Goal: Book appointment/travel/reservation

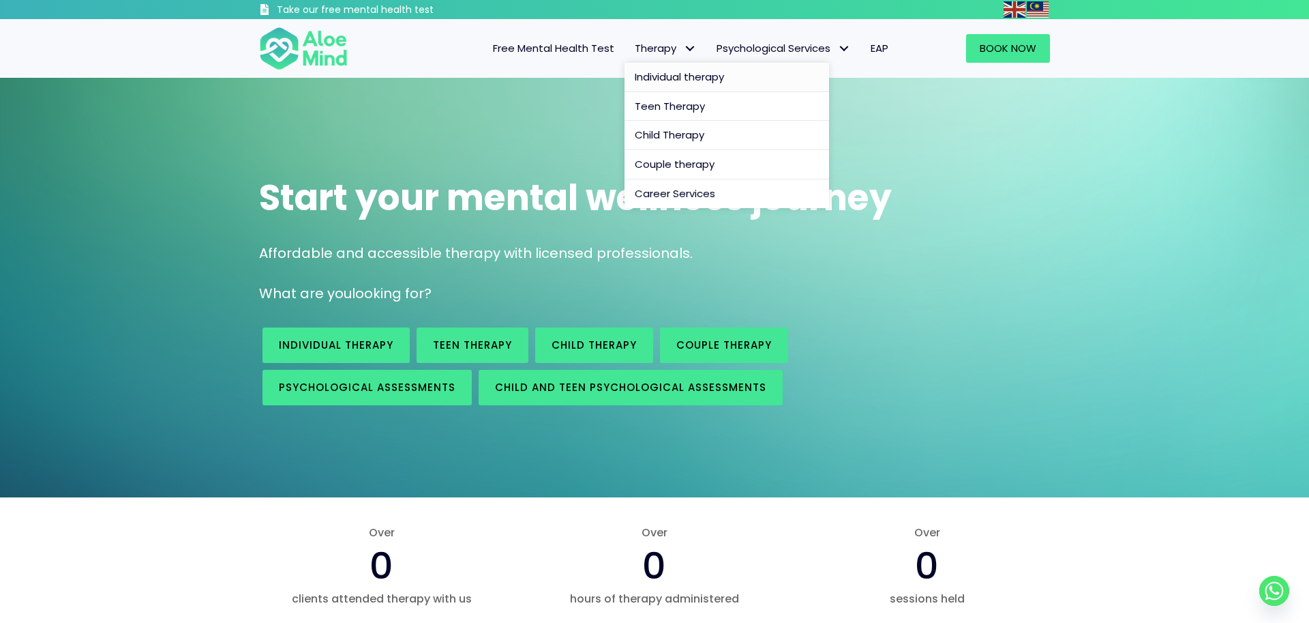
click at [681, 76] on span "Individual therapy" at bounding box center [679, 77] width 89 height 14
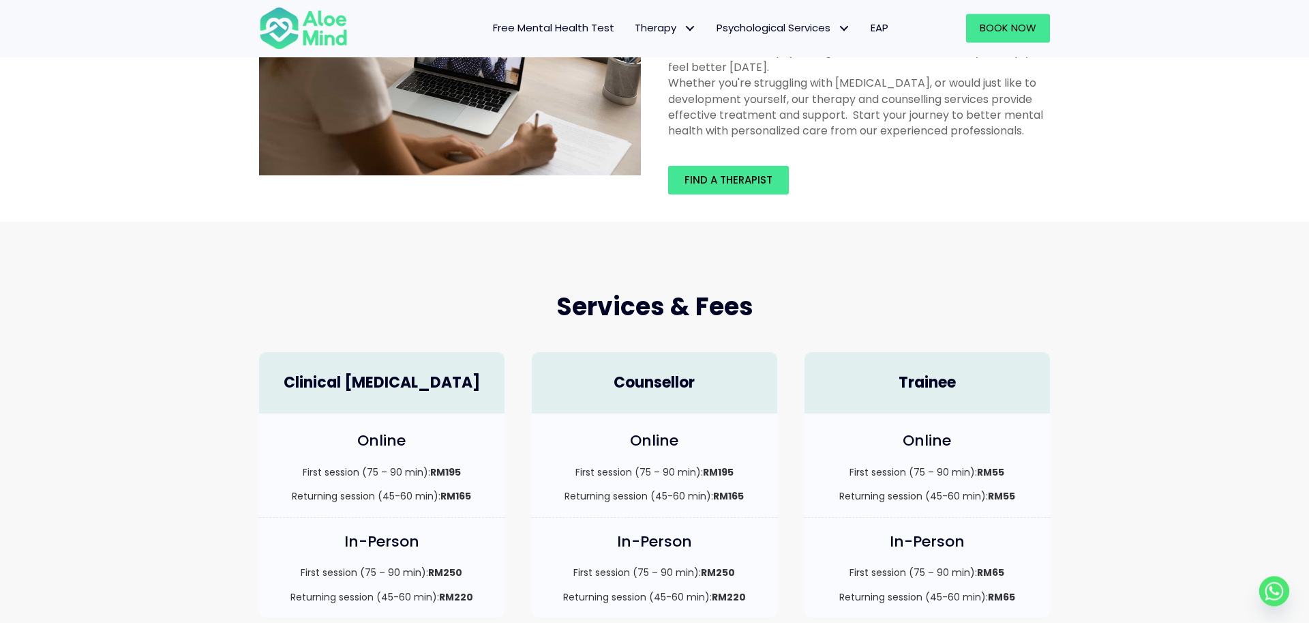
scroll to position [139, 0]
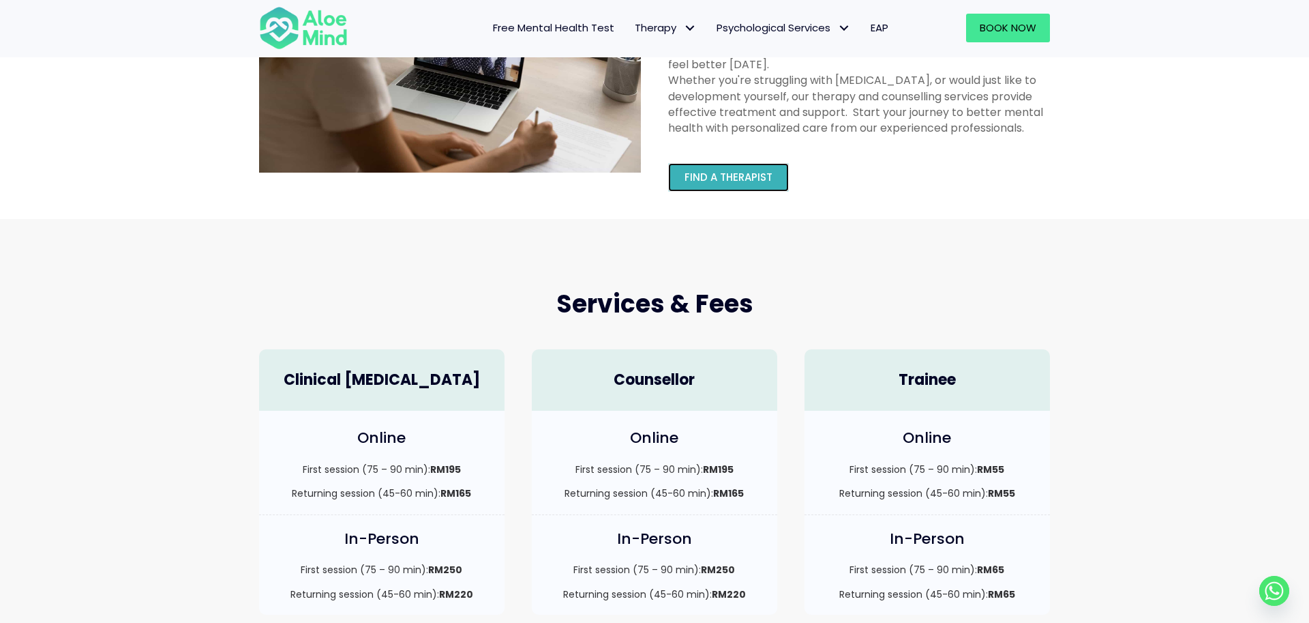
click at [742, 185] on link "Find a therapist" at bounding box center [728, 177] width 121 height 29
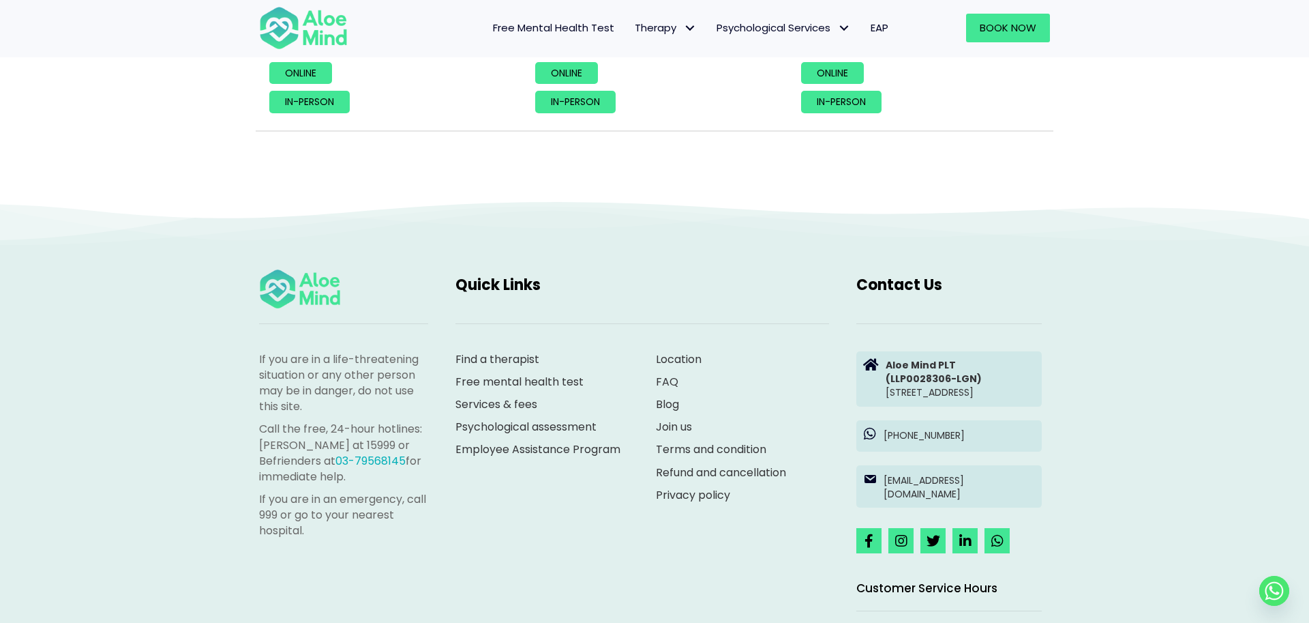
scroll to position [5773, 0]
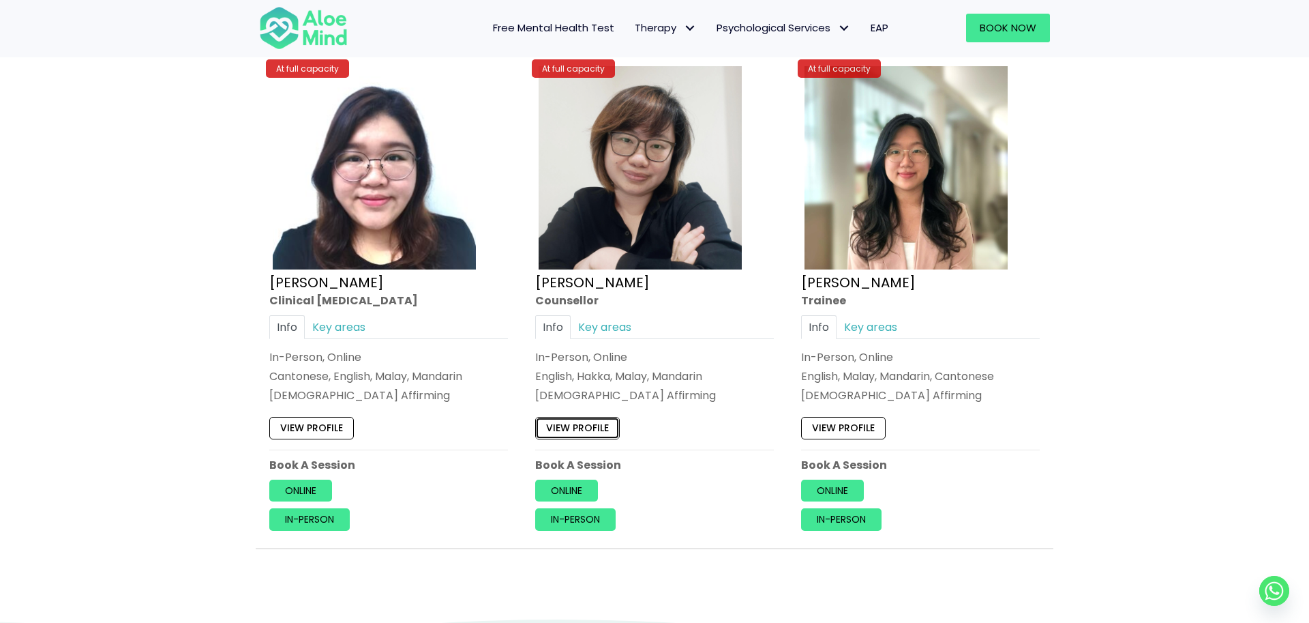
click at [565, 432] on link "View profile" at bounding box center [577, 428] width 85 height 22
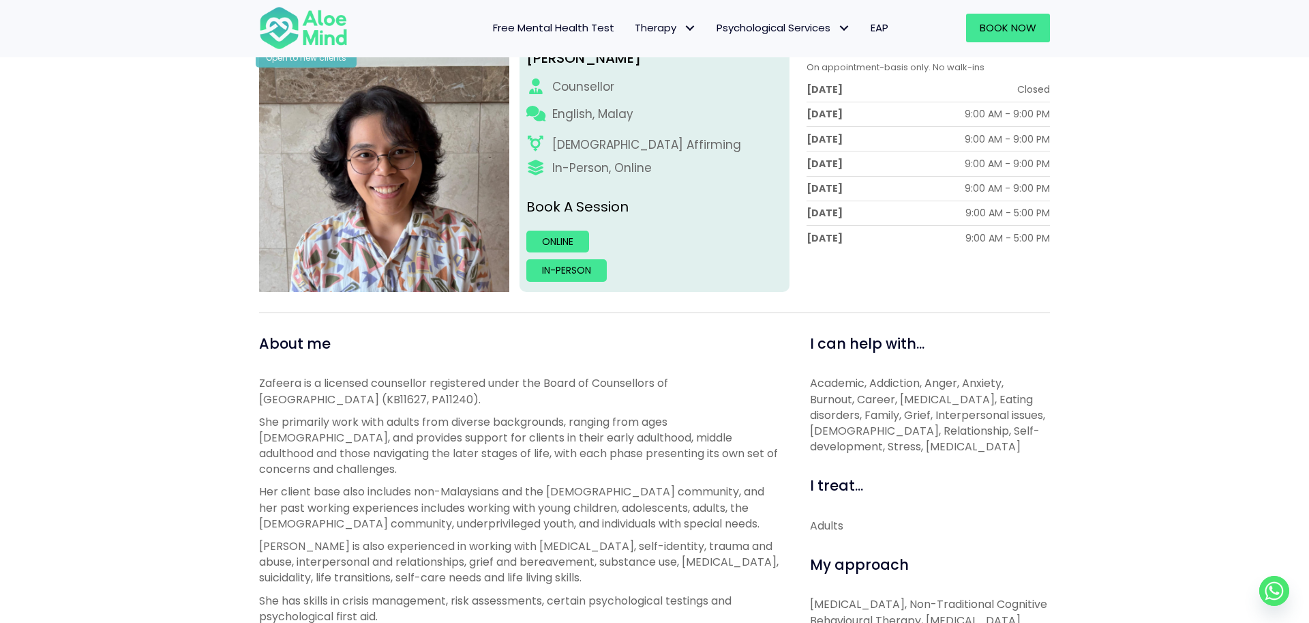
scroll to position [139, 0]
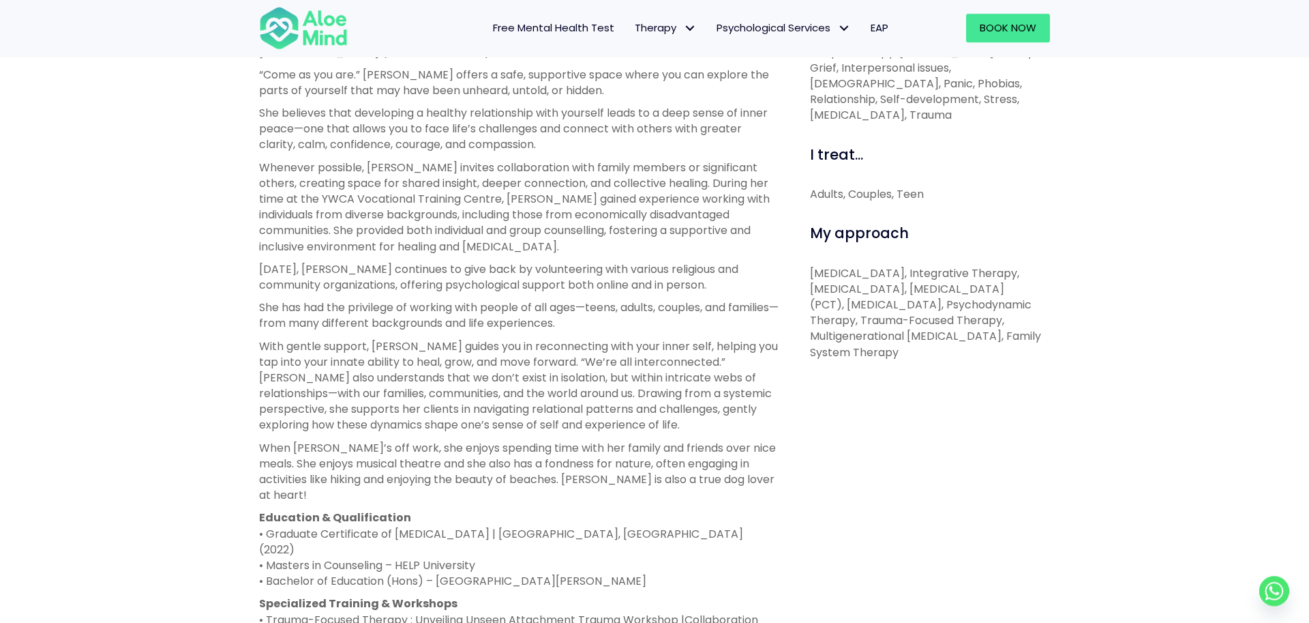
scroll to position [556, 0]
